Goal: Transaction & Acquisition: Obtain resource

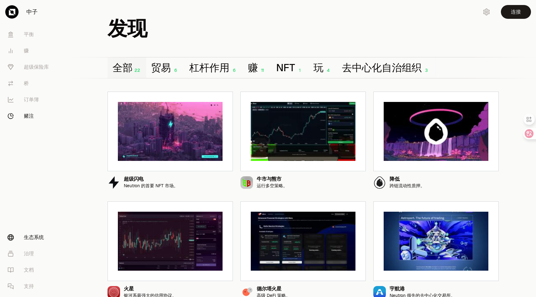
click at [34, 120] on link "赌注" at bounding box center [35, 116] width 65 height 16
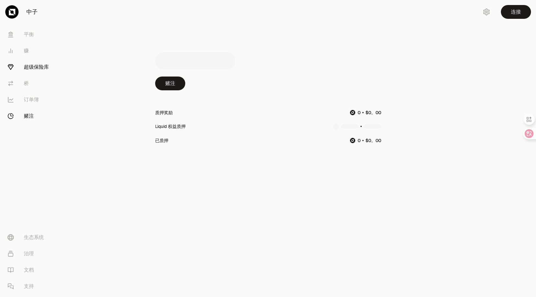
click at [35, 70] on font "超级保险库" at bounding box center [36, 67] width 25 height 7
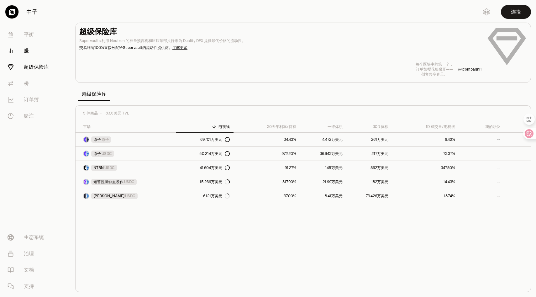
click at [22, 51] on link "赚" at bounding box center [35, 51] width 65 height 16
click at [23, 51] on link "赚" at bounding box center [35, 51] width 65 height 16
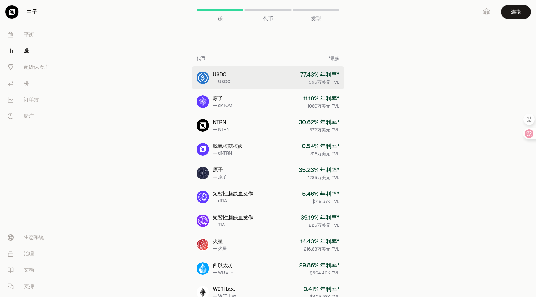
click at [277, 76] on link "USDC — USDC 77.43 % 年利率* 565万美元 TVL" at bounding box center [268, 77] width 153 height 23
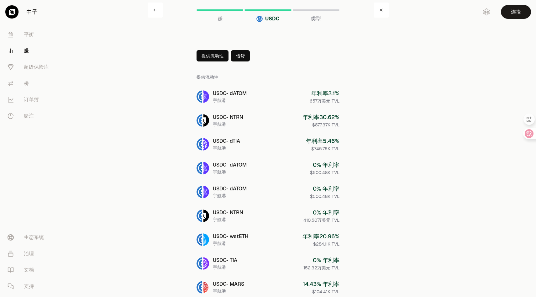
click at [371, 105] on div "USDC 赚 USDC 类型 提供流动性 借贷 提供流动性 USDC - dATOM 宇航港 年利率3.1 % 657万美元 TVL USDC - NTRN …" at bounding box center [268, 244] width 241 height 489
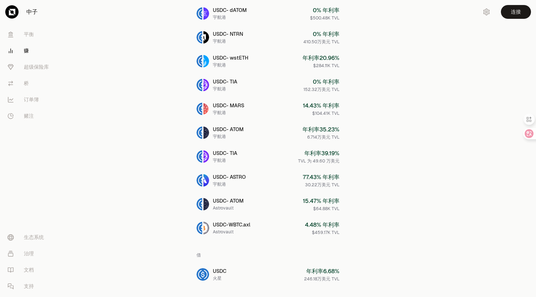
scroll to position [192, 0]
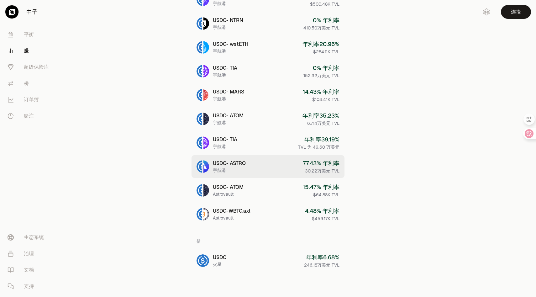
click at [294, 163] on link "USDC - ASTRO 宇航港 77.43 % 年利率 30.22万美元 TVL" at bounding box center [268, 166] width 153 height 23
